Goal: Navigation & Orientation: Find specific page/section

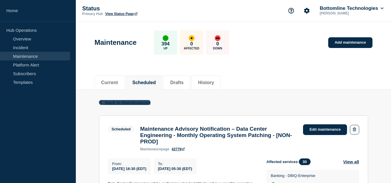
click at [142, 100] on span "Back to Maintenances" at bounding box center [128, 102] width 46 height 5
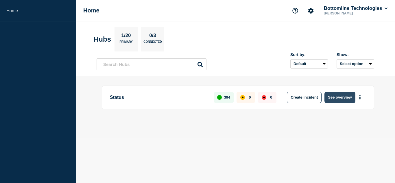
click at [337, 96] on button "See overview" at bounding box center [340, 98] width 31 height 12
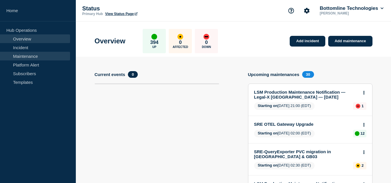
click at [38, 55] on link "Maintenance" at bounding box center [35, 56] width 70 height 9
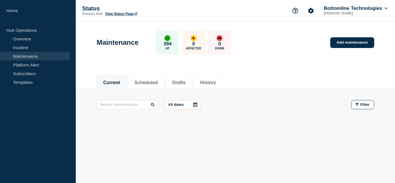
click at [275, 73] on div "Current Scheduled Drafts History" at bounding box center [236, 80] width 278 height 20
